Goal: Transaction & Acquisition: Purchase product/service

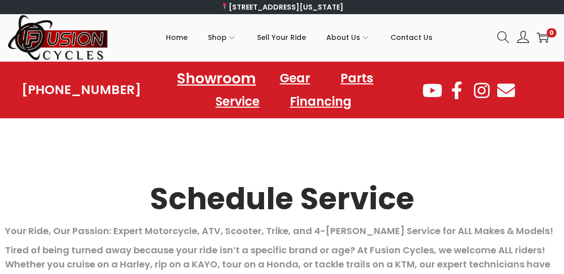
click at [200, 81] on link "Showroom" at bounding box center [216, 78] width 103 height 28
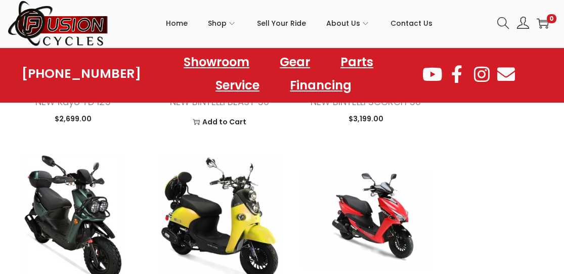
scroll to position [1417, 0]
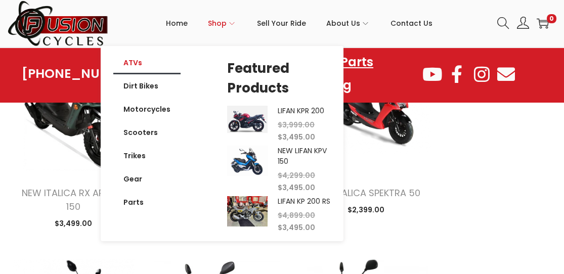
click at [131, 62] on link "ATVs" at bounding box center [146, 62] width 67 height 23
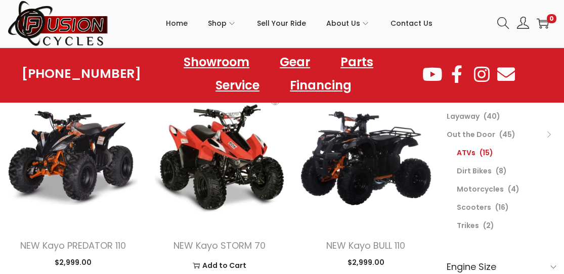
scroll to position [101, 0]
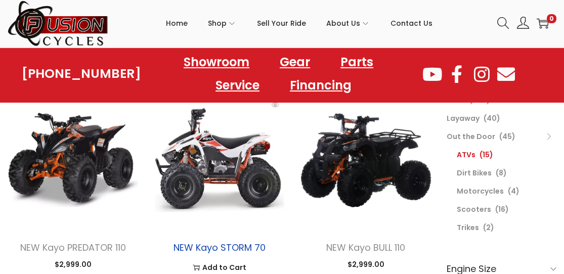
click at [229, 247] on link "NEW Kayo STORM 70" at bounding box center [220, 247] width 92 height 13
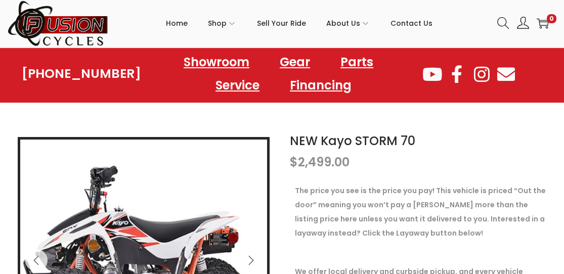
scroll to position [101, 0]
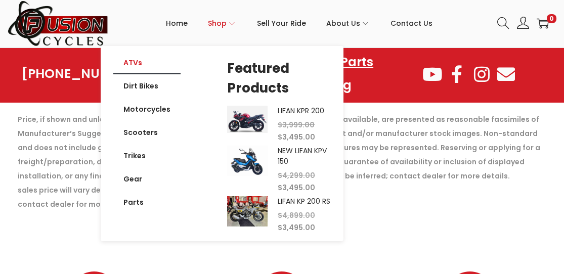
scroll to position [1418, 0]
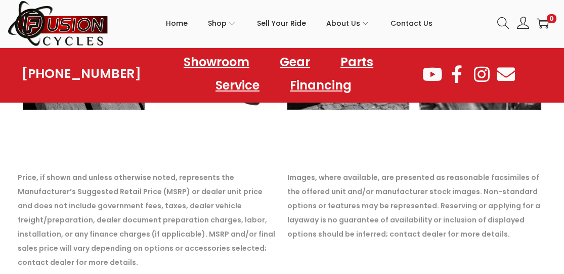
click at [474, 130] on div at bounding box center [282, 142] width 539 height 25
click at [53, 23] on img at bounding box center [58, 23] width 101 height 47
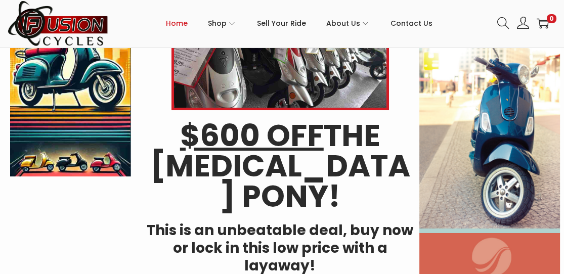
scroll to position [152, 0]
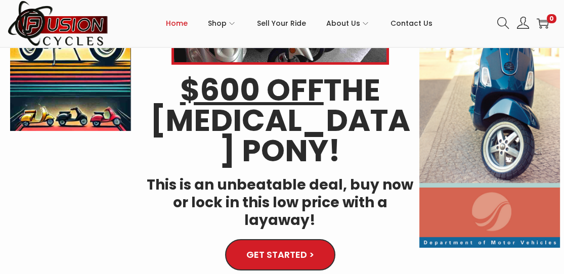
click at [486, 131] on img at bounding box center [490, 79] width 141 height 338
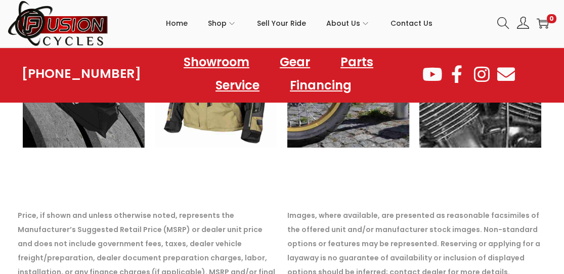
scroll to position [1468, 0]
